Goal: Task Accomplishment & Management: Use online tool/utility

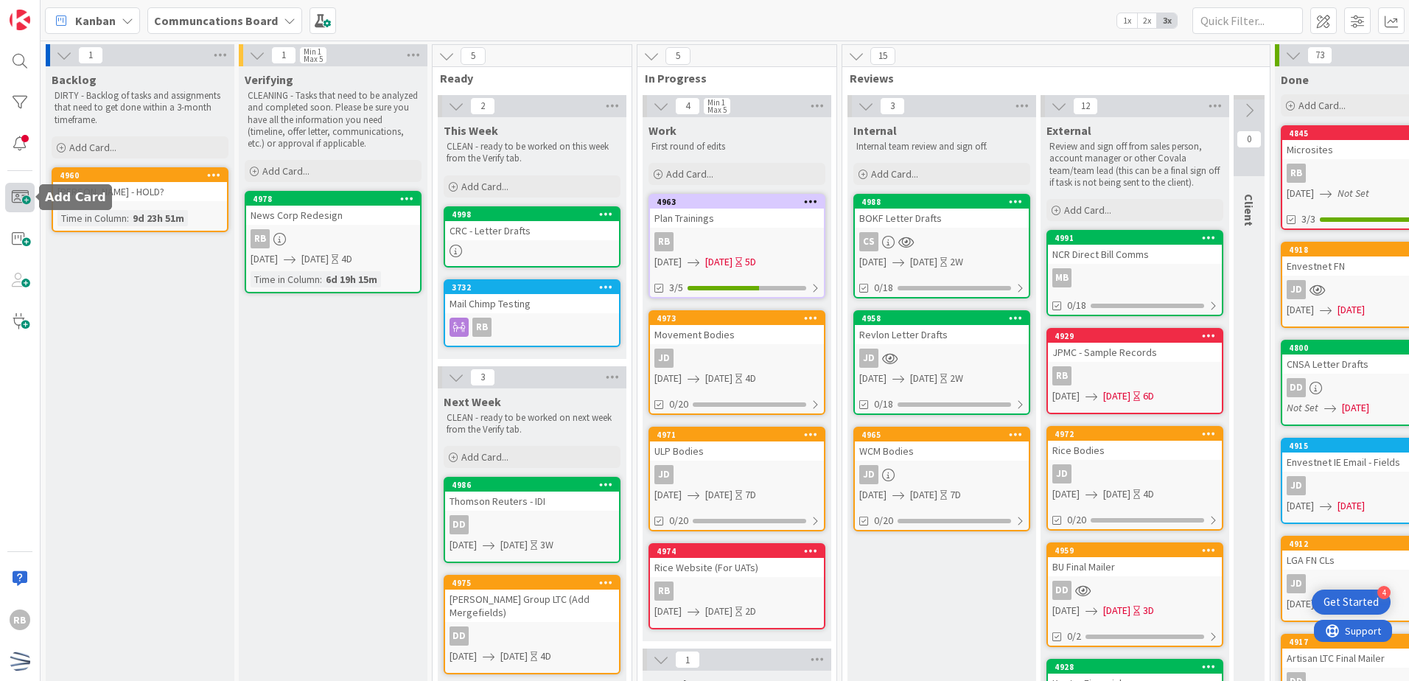
click at [26, 196] on span at bounding box center [19, 197] width 29 height 29
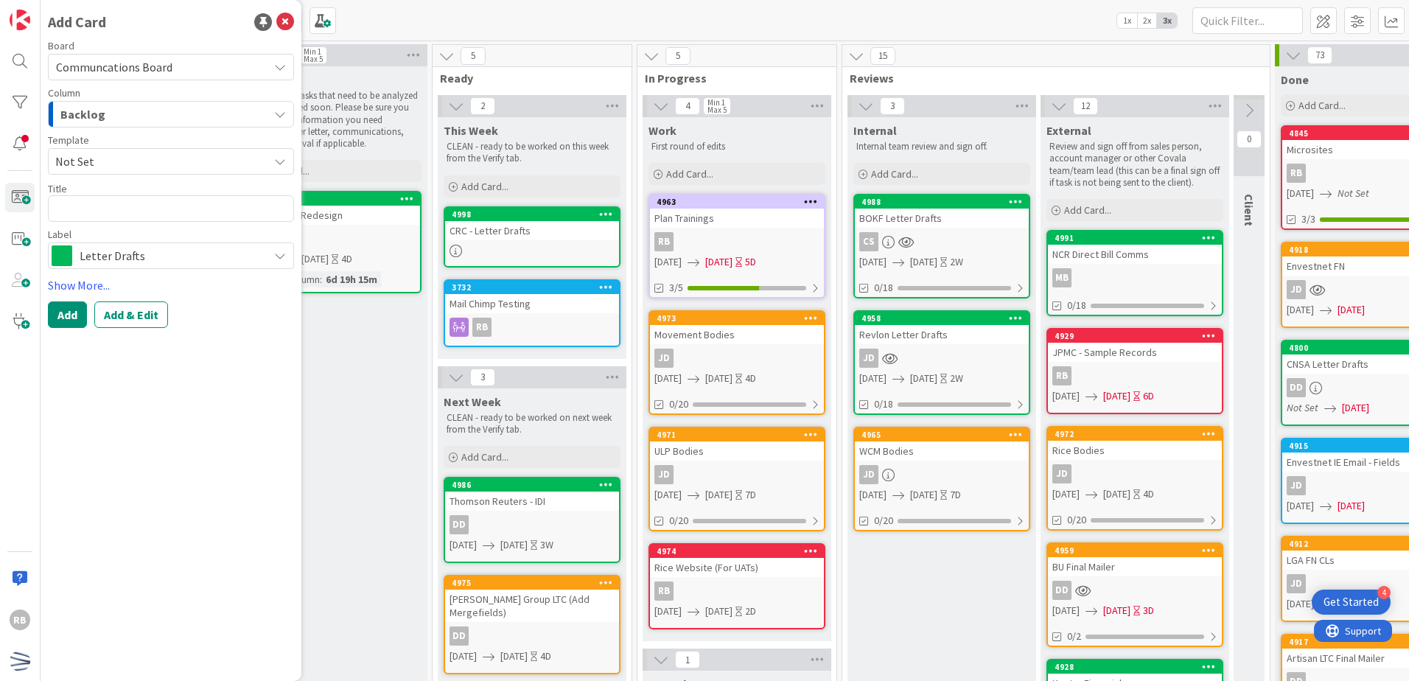
click at [157, 117] on div "Backlog" at bounding box center [162, 114] width 211 height 24
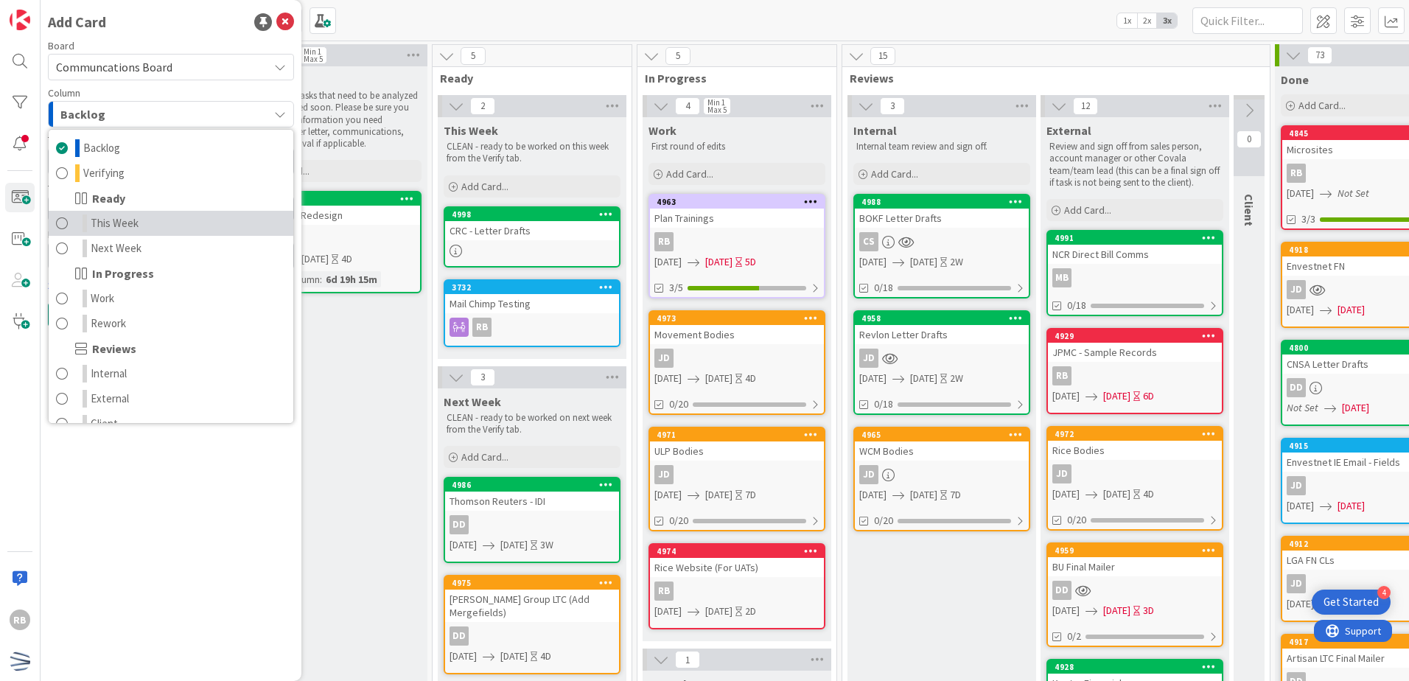
click at [130, 223] on span "This Week" at bounding box center [115, 223] width 48 height 18
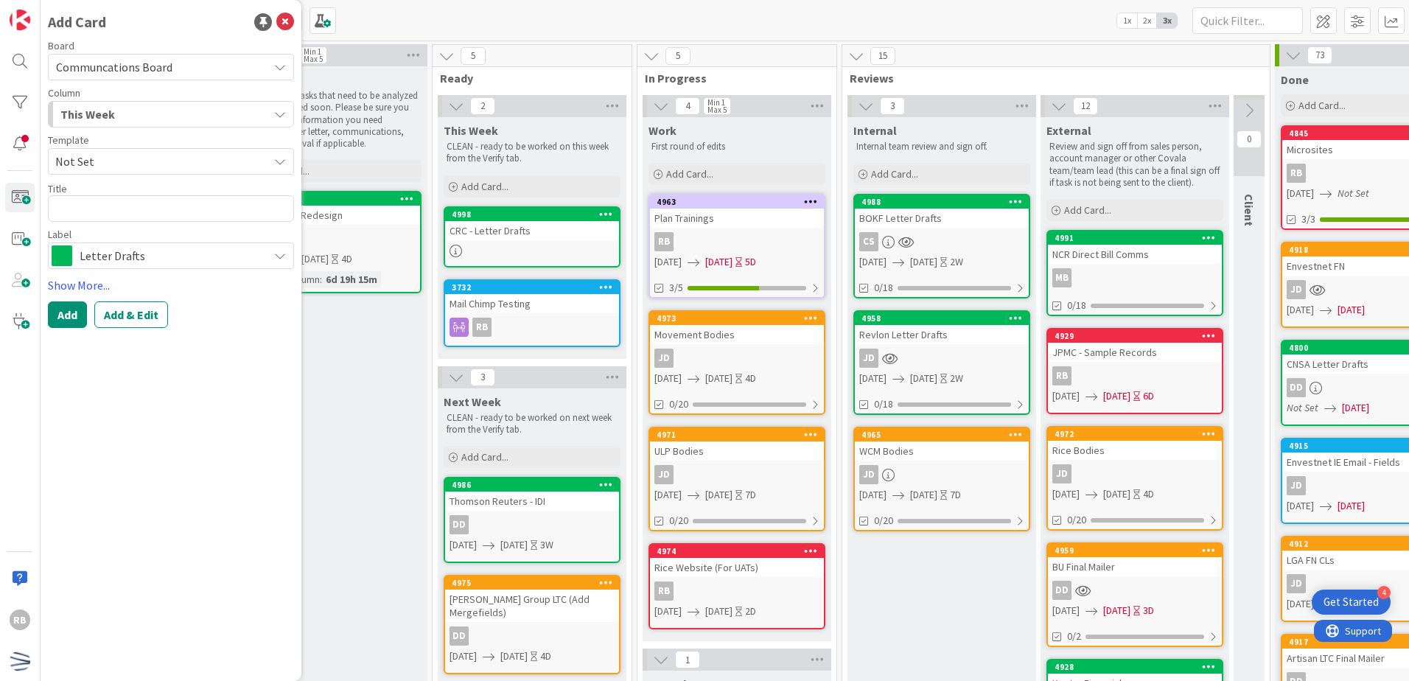
click at [140, 167] on span "Not Set" at bounding box center [156, 161] width 202 height 19
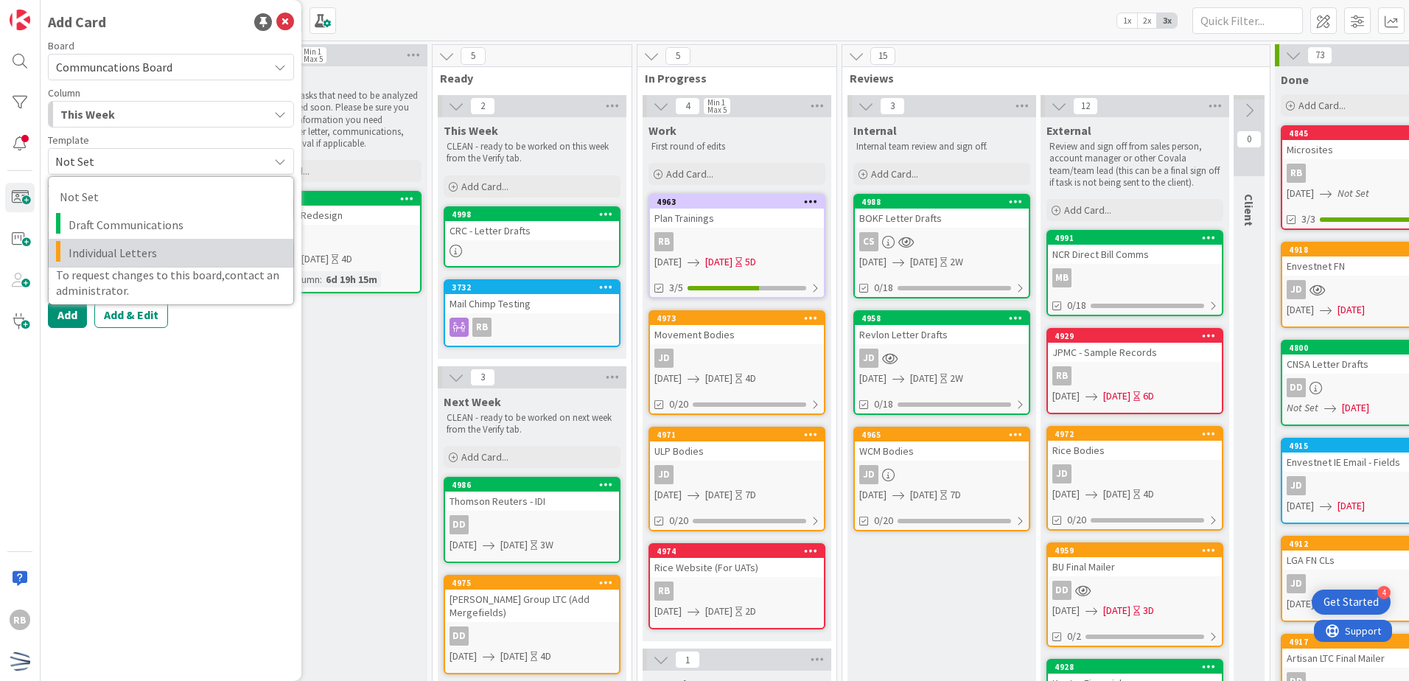
click at [135, 254] on span "Individual Letters" at bounding box center [176, 252] width 214 height 19
type textarea "x"
type textarea "Individual Letters"
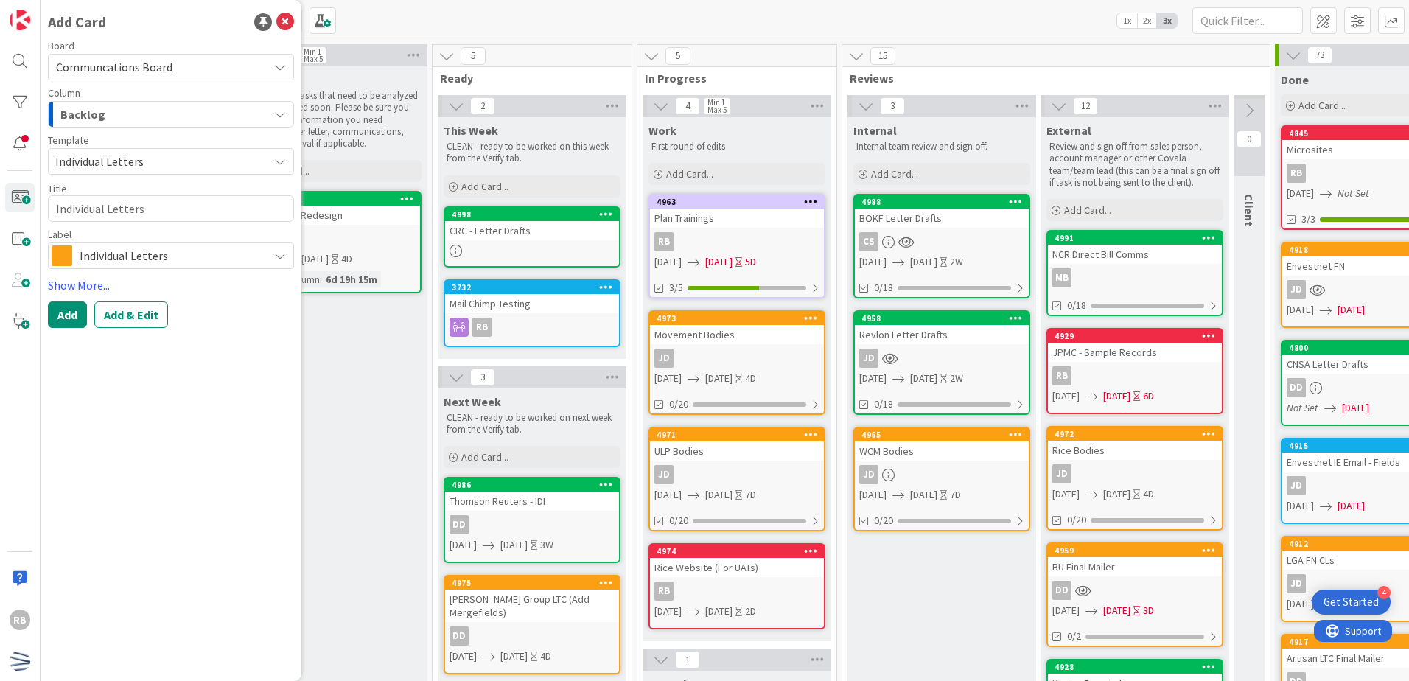
click at [127, 112] on div "Backlog" at bounding box center [162, 114] width 211 height 24
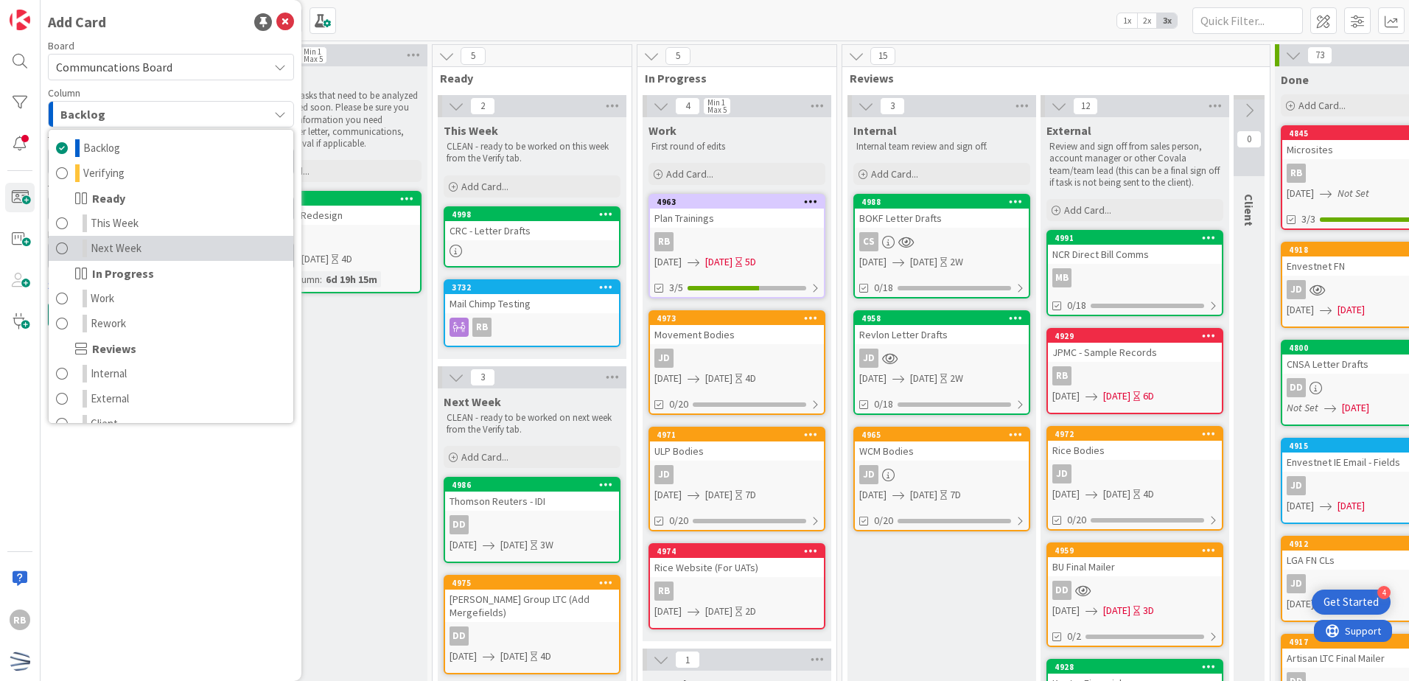
click at [121, 250] on span "Next Week" at bounding box center [116, 248] width 51 height 18
type textarea "x"
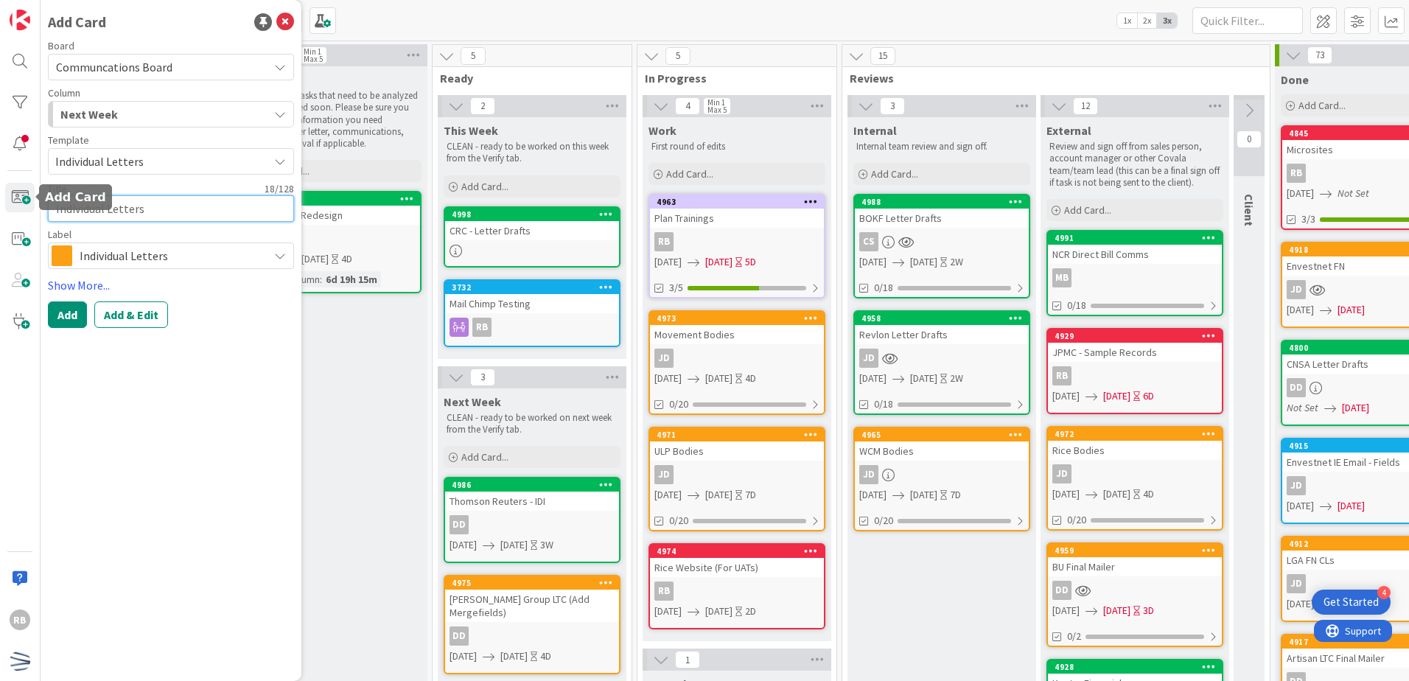
drag, startPoint x: 161, startPoint y: 210, endPoint x: -3, endPoint y: 203, distance: 163.7
click at [0, 203] on html "4 Get Started RB Add Card Board Communcations Board Column Next Week Backlog Ve…" at bounding box center [704, 340] width 1409 height 681
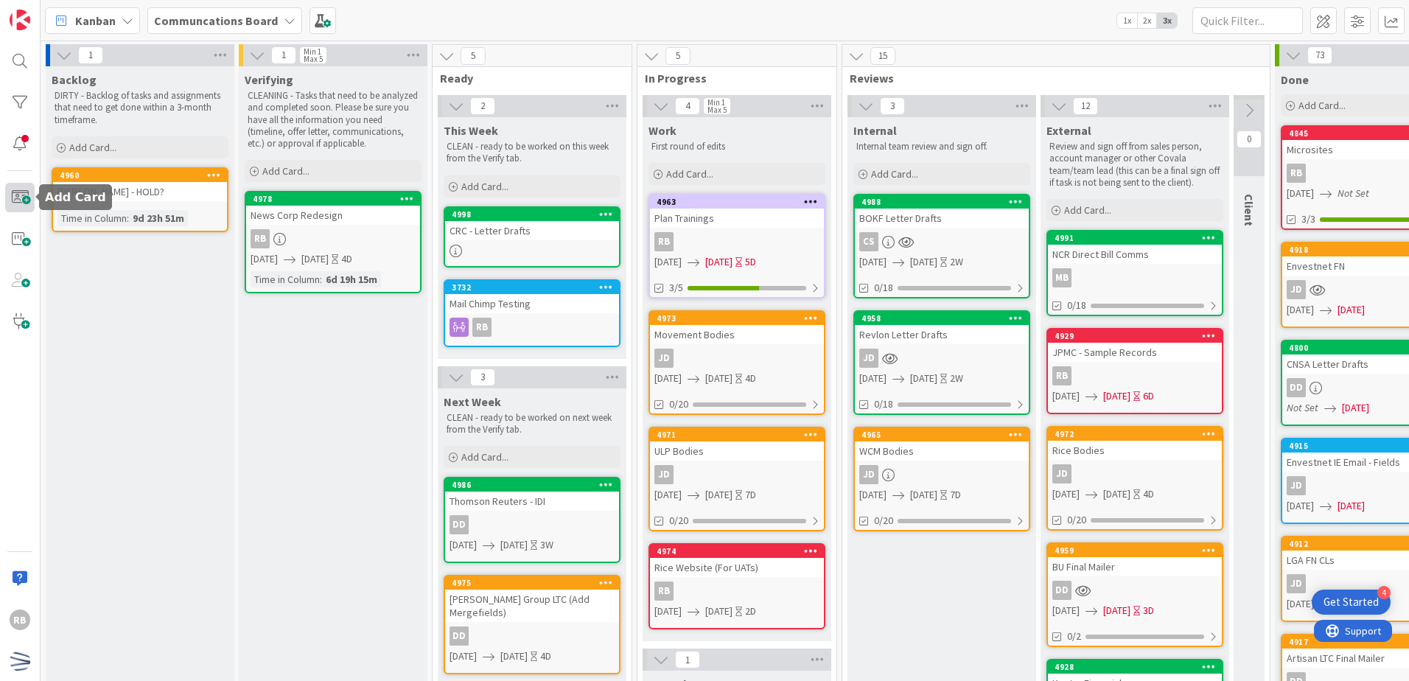
click at [16, 203] on span at bounding box center [19, 197] width 29 height 29
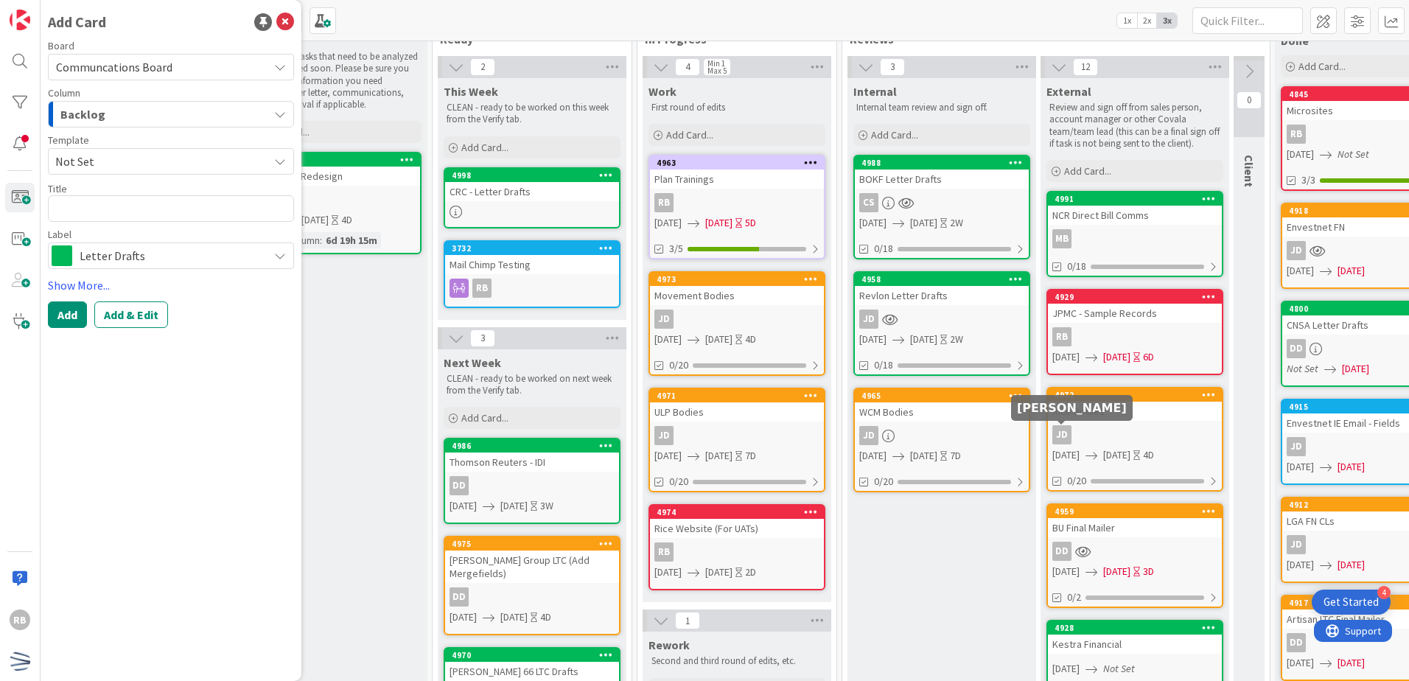
scroll to position [74, 0]
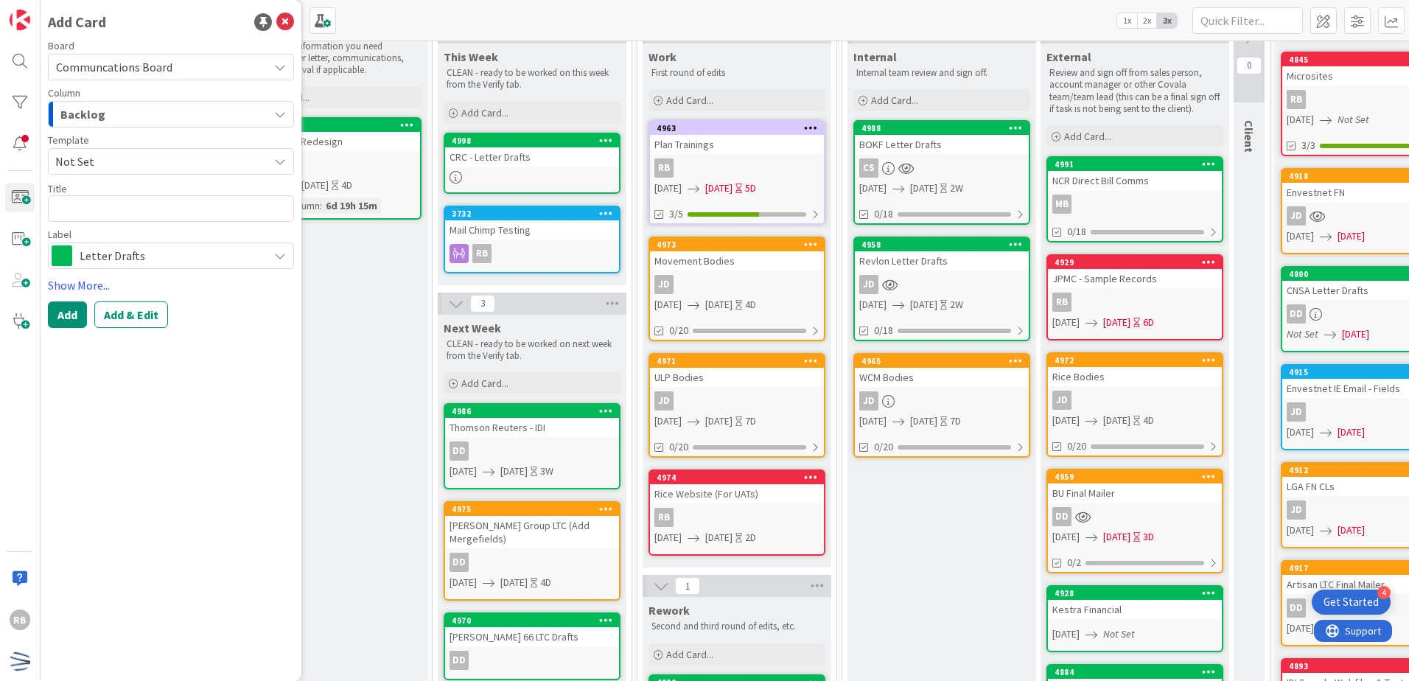
click at [925, 516] on div "Internal Internal team review and sign off. Add Card... 4988 BOKF Letter Drafts…" at bounding box center [941, 593] width 189 height 1101
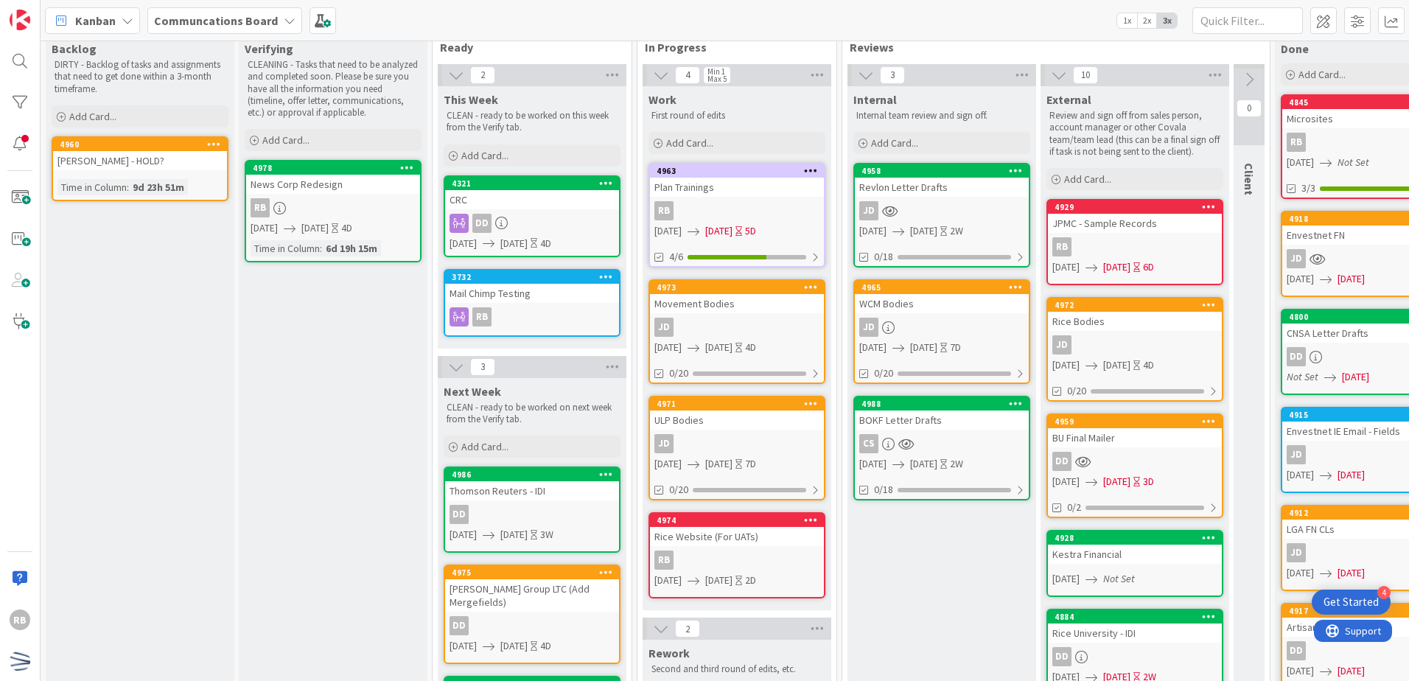
scroll to position [0, 0]
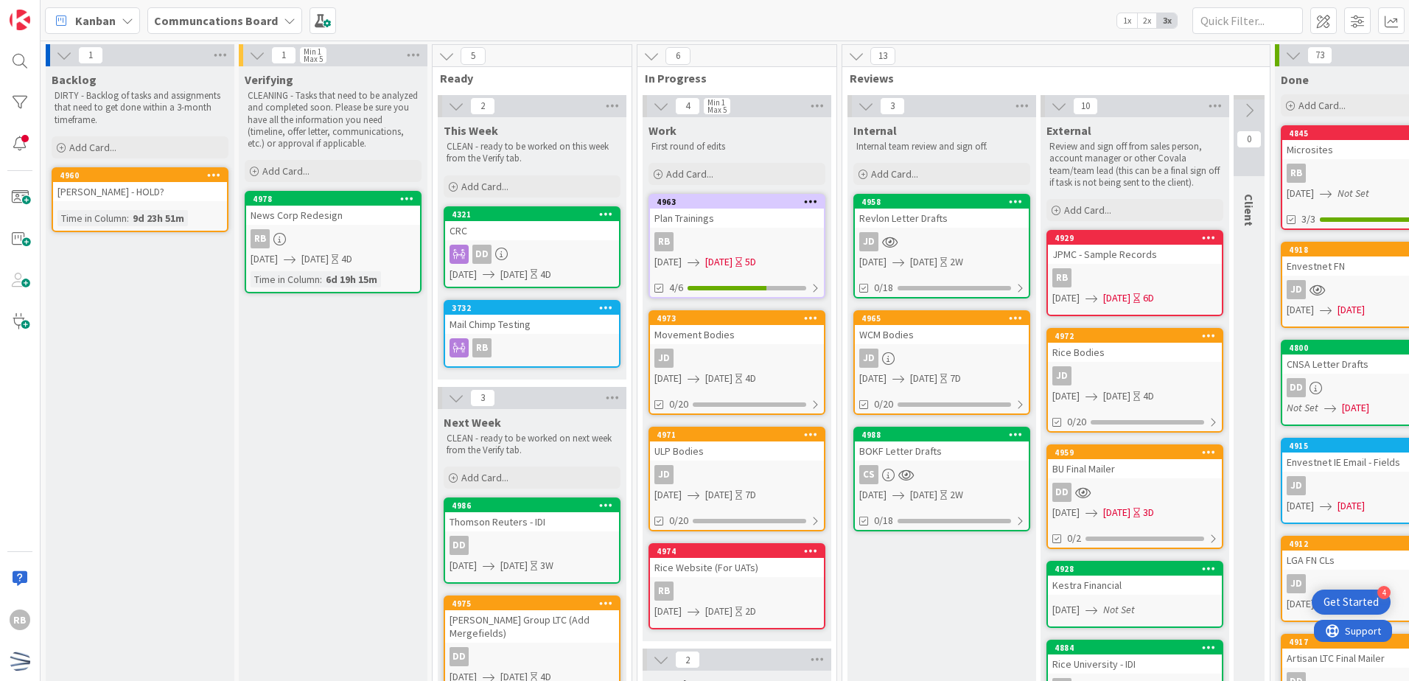
click at [352, 577] on div "Verifying CLEANING - Tasks that need to be analyzed and completed soon. Please …" at bounding box center [333, 628] width 189 height 1125
